Goal: Find specific page/section: Find specific page/section

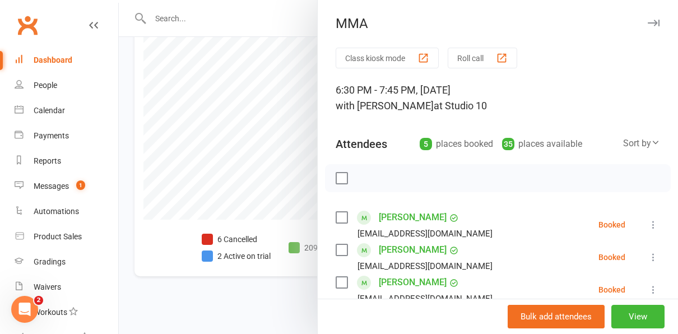
click at [47, 54] on link "Dashboard" at bounding box center [67, 60] width 104 height 25
click at [49, 63] on div "Dashboard" at bounding box center [53, 59] width 39 height 9
click at [64, 60] on div "Dashboard" at bounding box center [53, 59] width 39 height 9
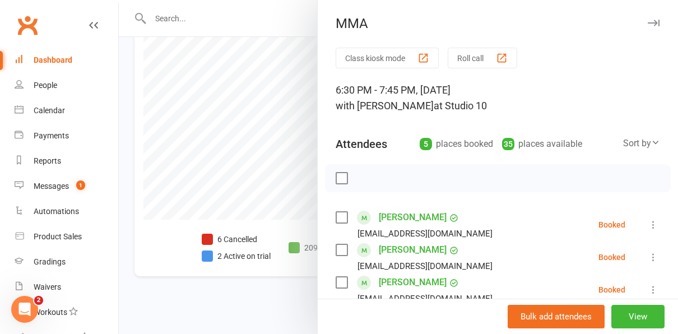
click at [64, 60] on div "Dashboard" at bounding box center [53, 59] width 39 height 9
click at [65, 65] on link "Dashboard" at bounding box center [67, 60] width 104 height 25
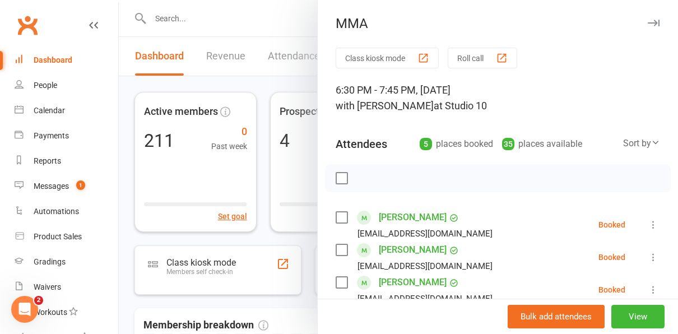
click at [59, 56] on div "Dashboard" at bounding box center [53, 59] width 39 height 9
click at [48, 94] on link "People" at bounding box center [67, 85] width 104 height 25
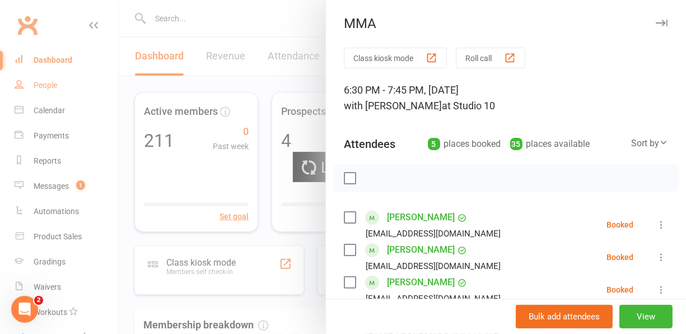
select select "100"
